Goal: Navigation & Orientation: Find specific page/section

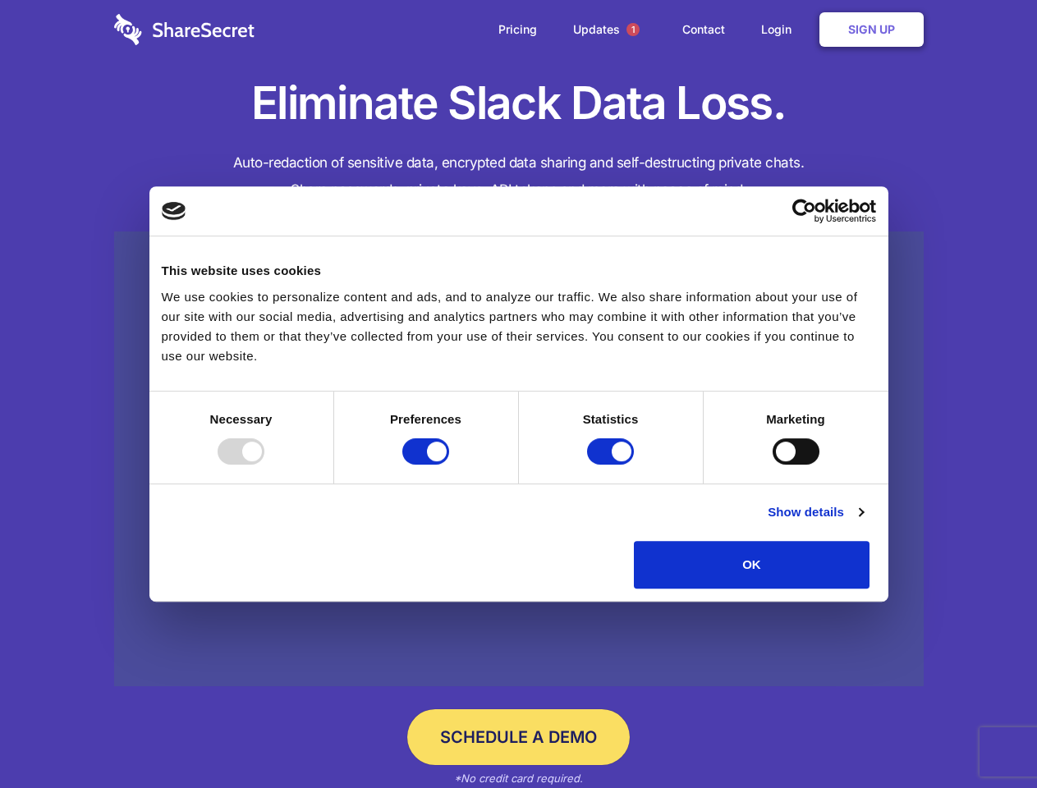
click at [264, 465] on div at bounding box center [241, 451] width 47 height 26
click at [449, 465] on input "Preferences" at bounding box center [425, 451] width 47 height 26
checkbox input "false"
click at [612, 465] on input "Statistics" at bounding box center [610, 451] width 47 height 26
checkbox input "false"
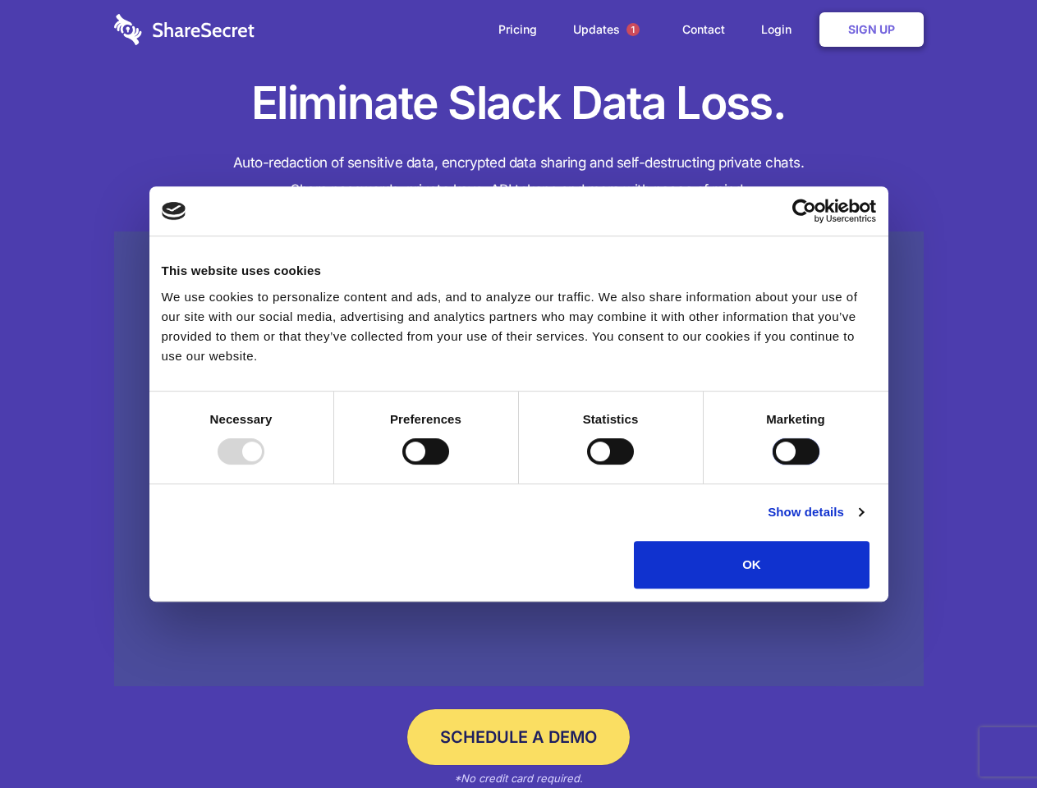
click at [773, 465] on input "Marketing" at bounding box center [796, 451] width 47 height 26
checkbox input "true"
click at [863, 522] on link "Show details" at bounding box center [815, 512] width 95 height 20
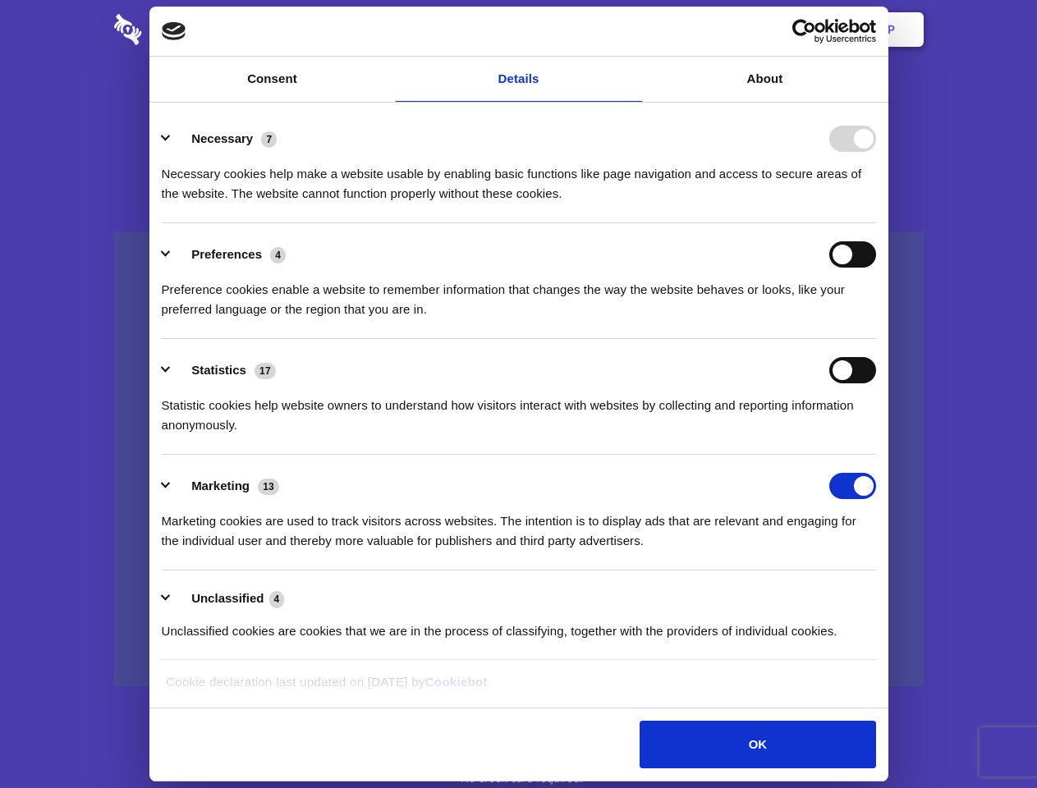
click at [876, 223] on li "Necessary 7 Necessary cookies help make a website usable by enabling basic func…" at bounding box center [519, 166] width 714 height 116
click at [632, 30] on span "1" at bounding box center [632, 29] width 13 height 13
